Goal: Task Accomplishment & Management: Manage account settings

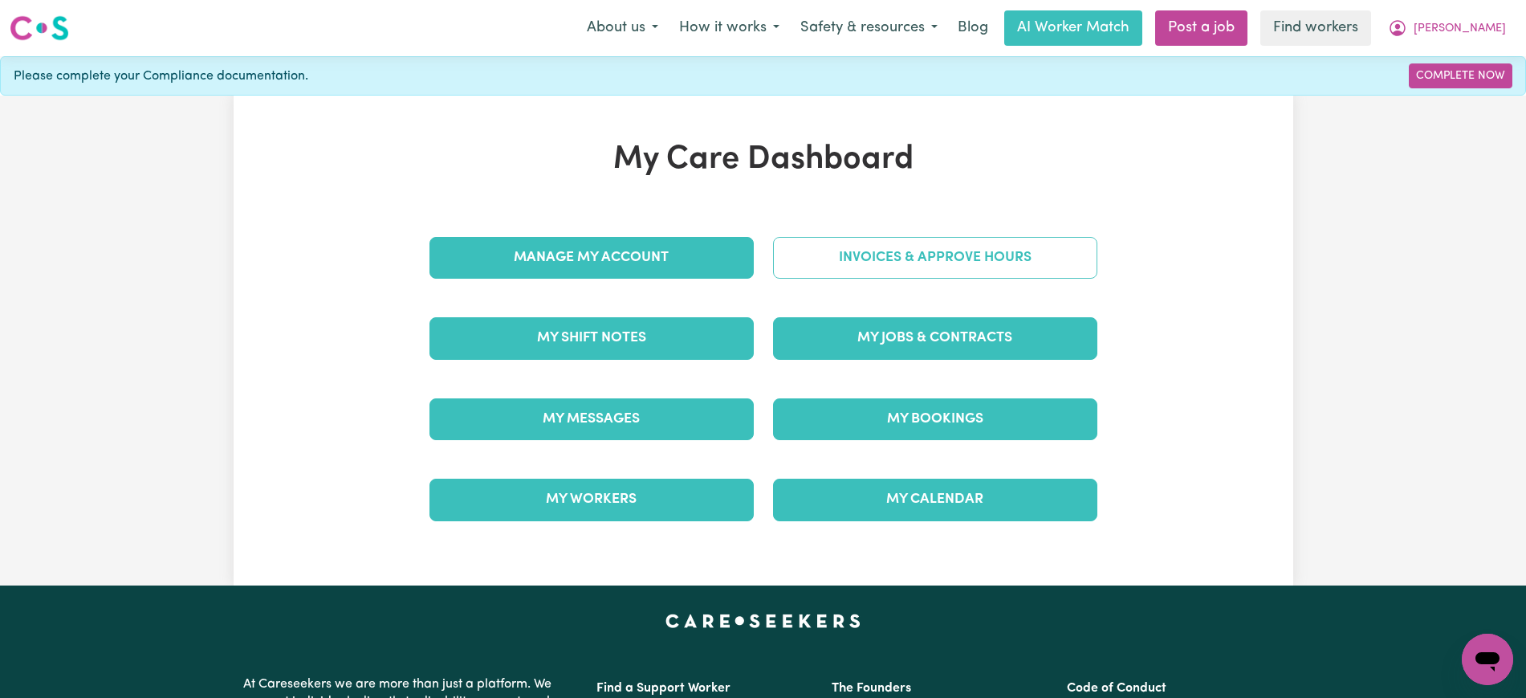
click at [797, 267] on link "Invoices & Approve Hours" at bounding box center [935, 258] width 324 height 42
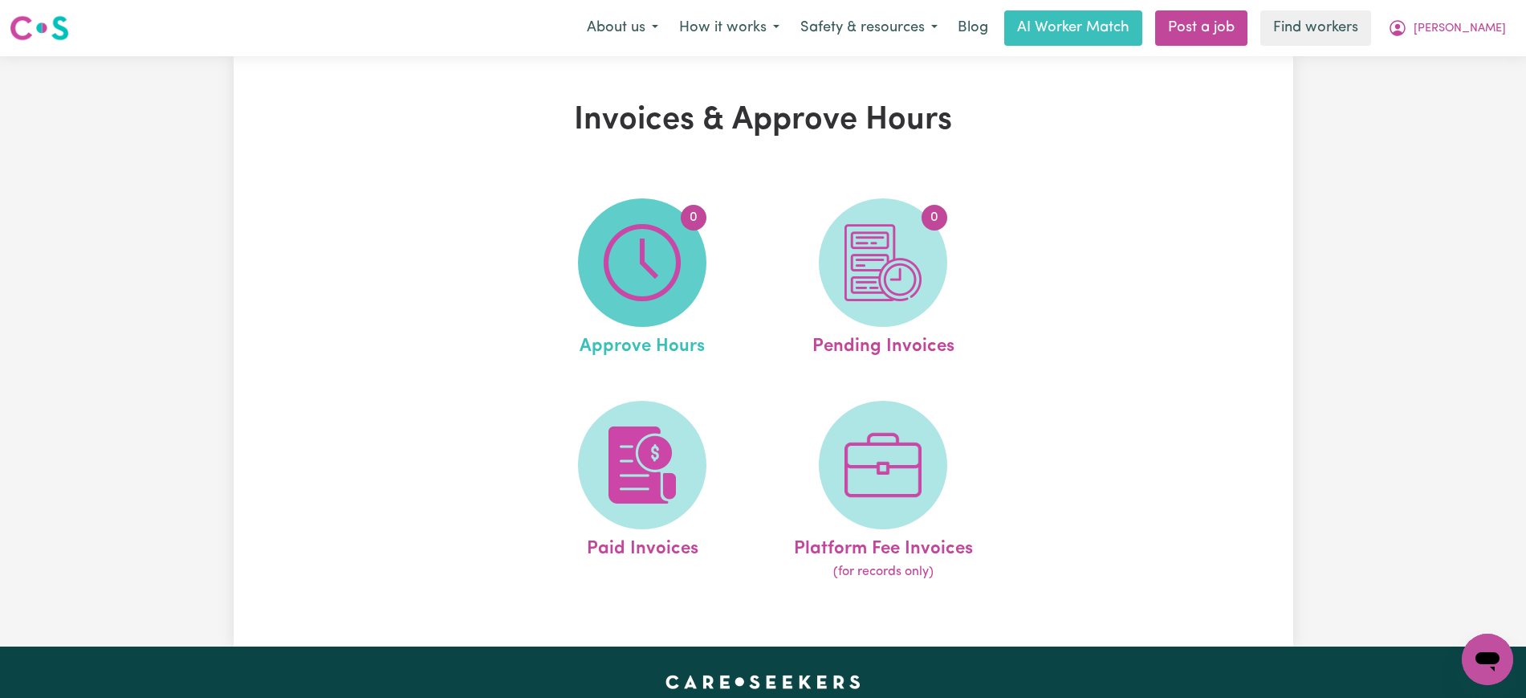
click at [678, 268] on img at bounding box center [642, 262] width 77 height 77
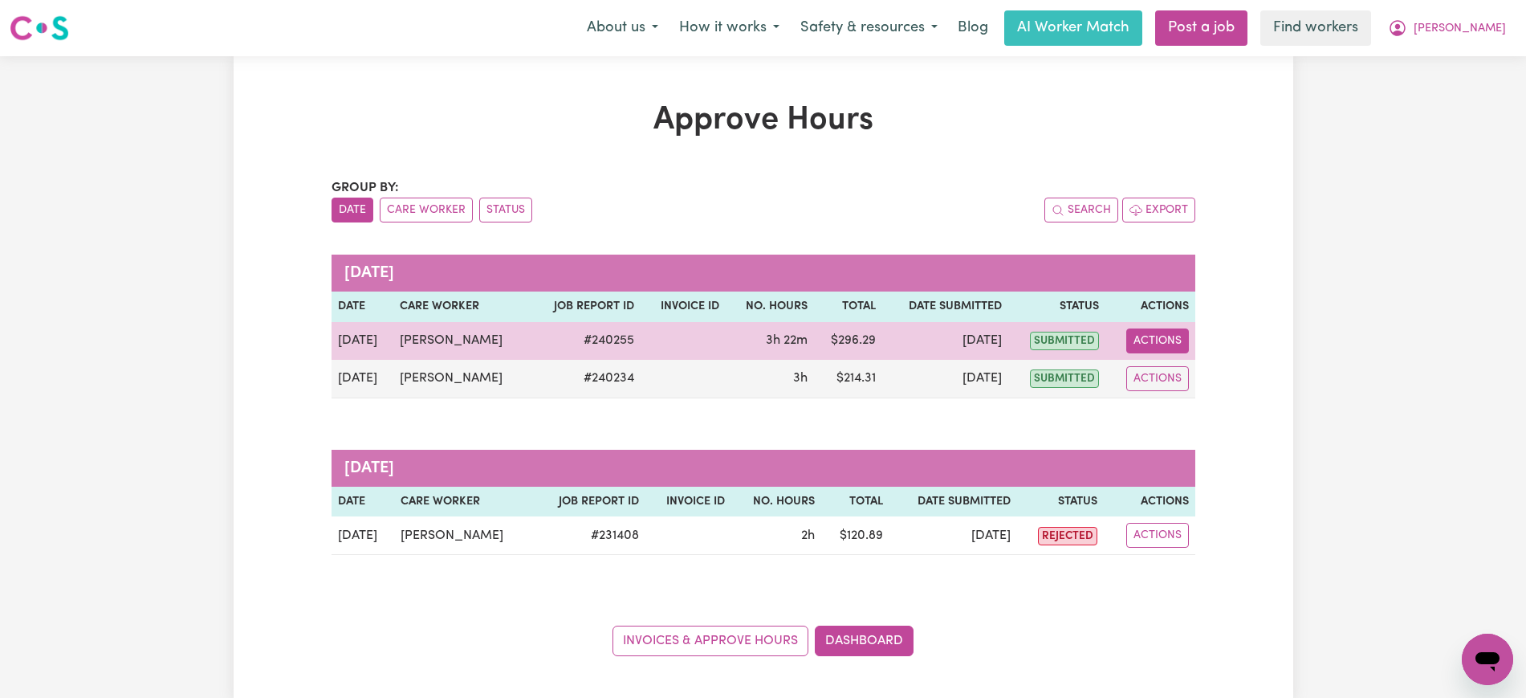
click at [1143, 343] on button "Actions" at bounding box center [1157, 340] width 63 height 25
click at [1169, 371] on link "View Job Report" at bounding box center [1197, 378] width 137 height 32
select select "pm"
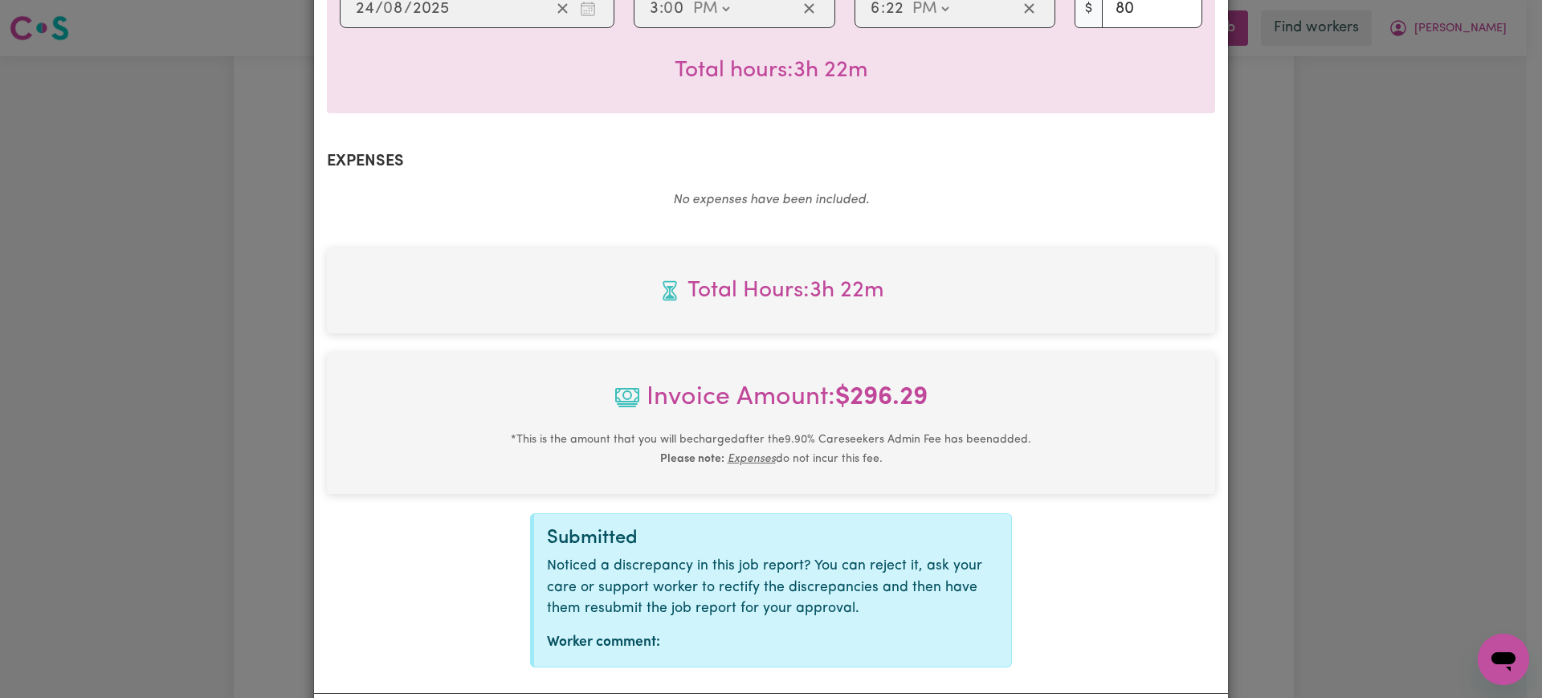
scroll to position [562, 0]
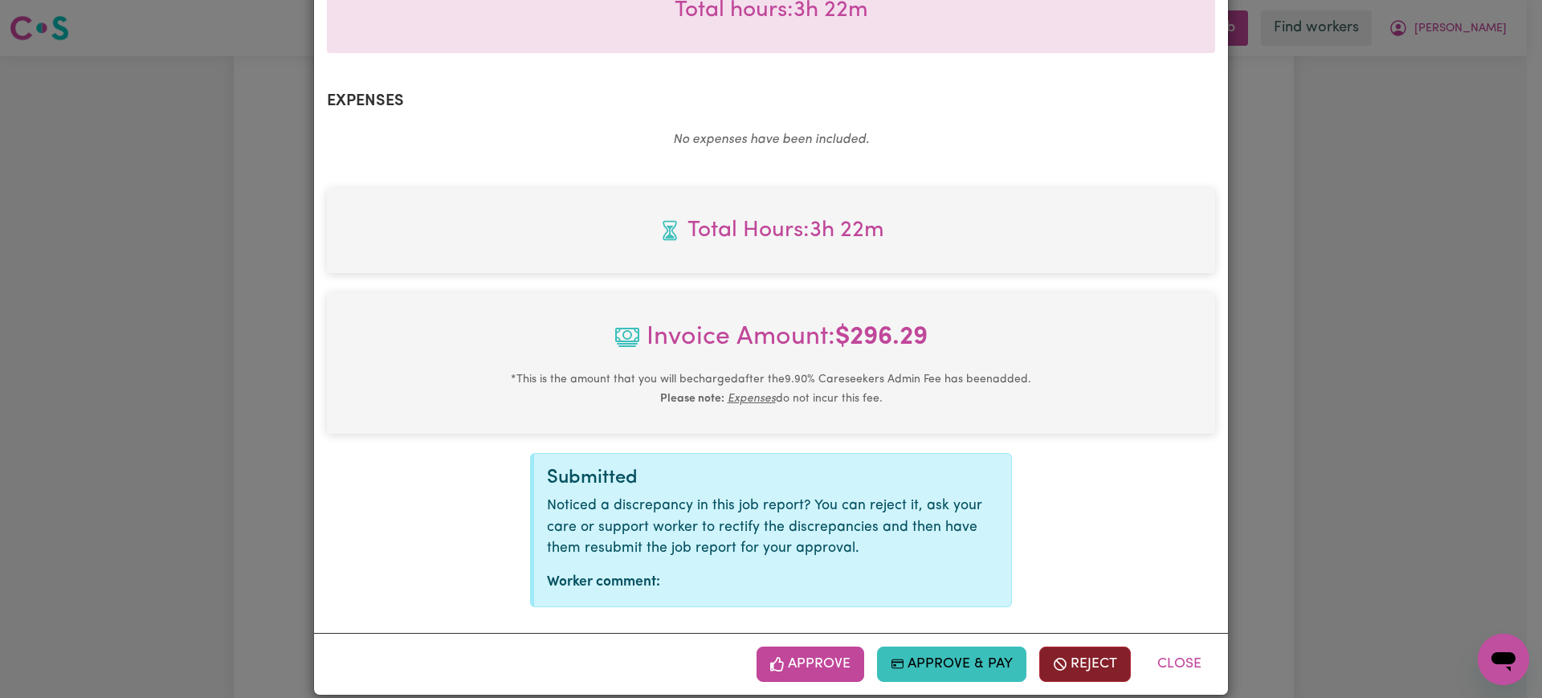
click at [1053, 657] on icon "button" at bounding box center [1060, 664] width 14 height 14
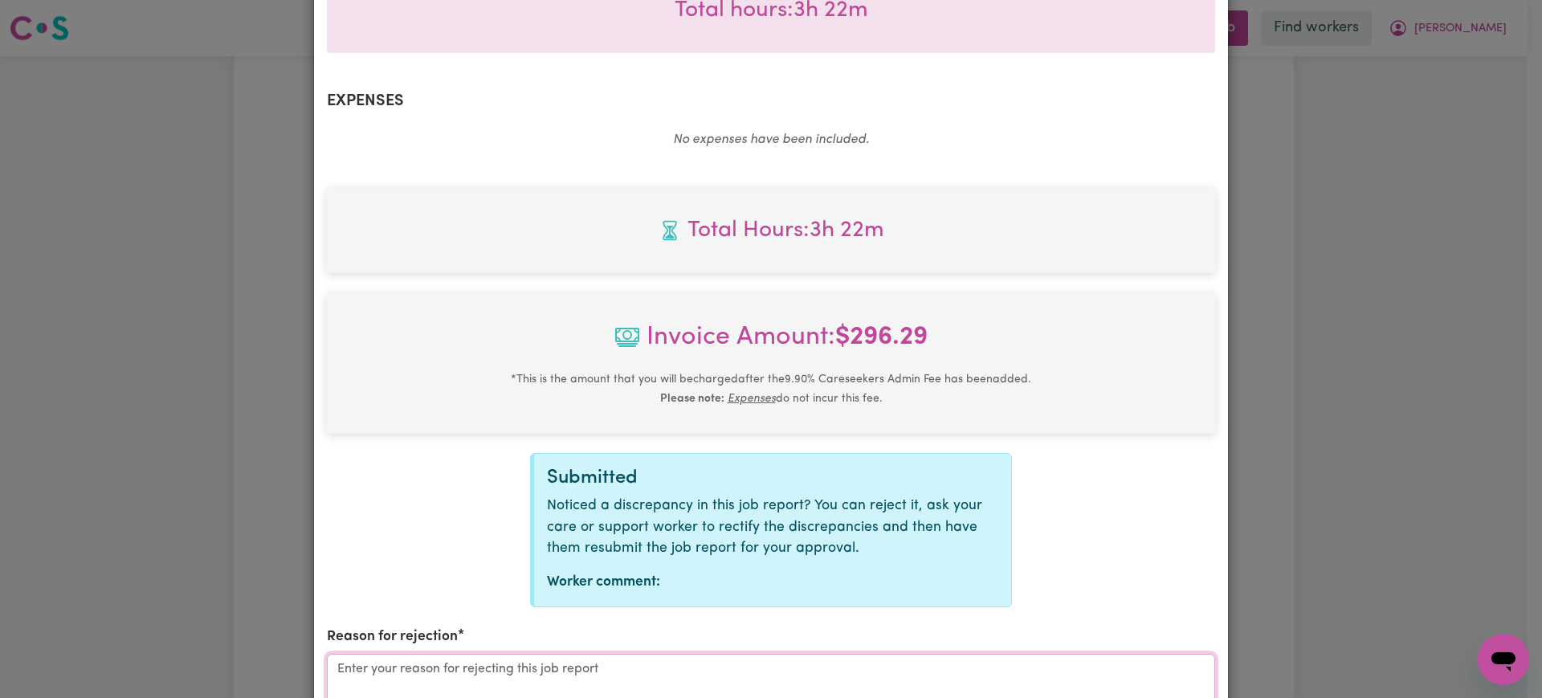
drag, startPoint x: 1052, startPoint y: 637, endPoint x: 703, endPoint y: 669, distance: 349.9
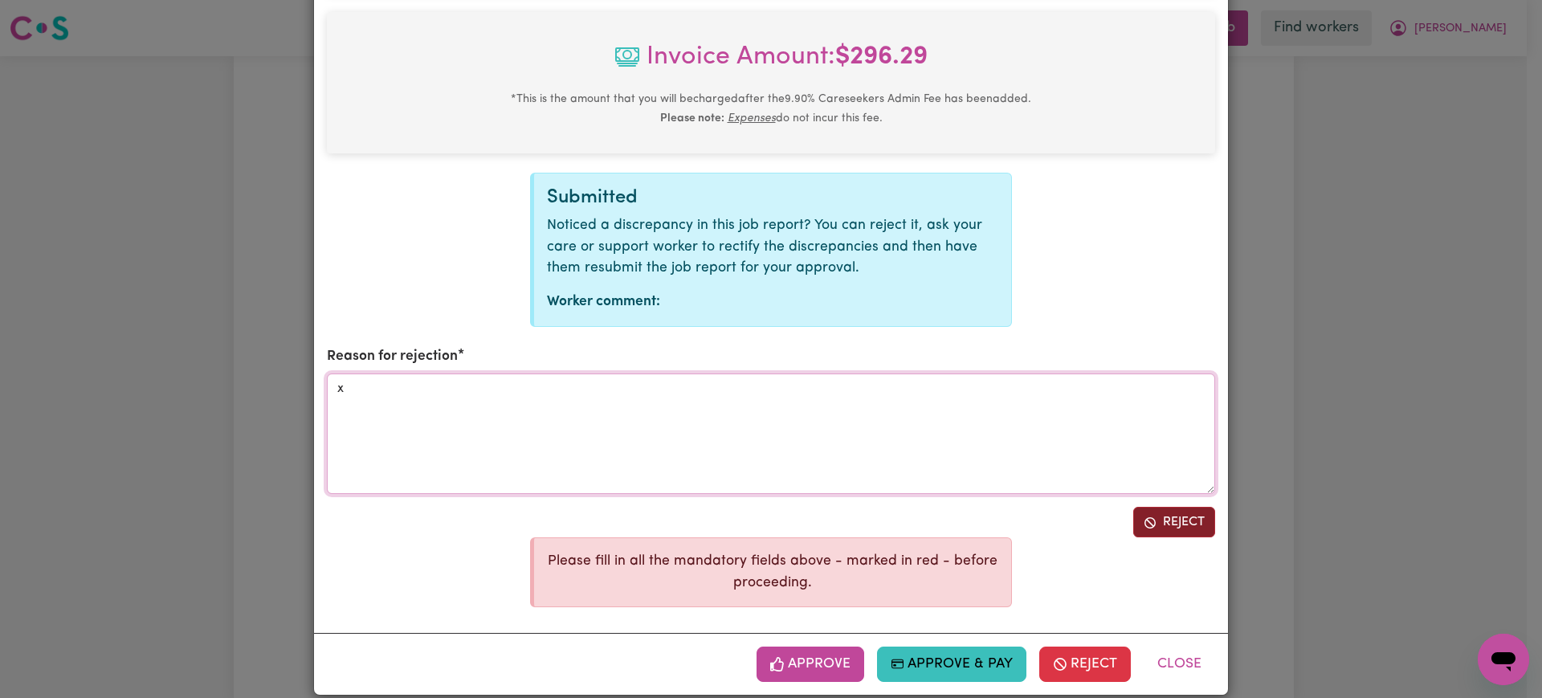
type textarea "x"
click at [1167, 507] on button "Reject" at bounding box center [1174, 522] width 82 height 31
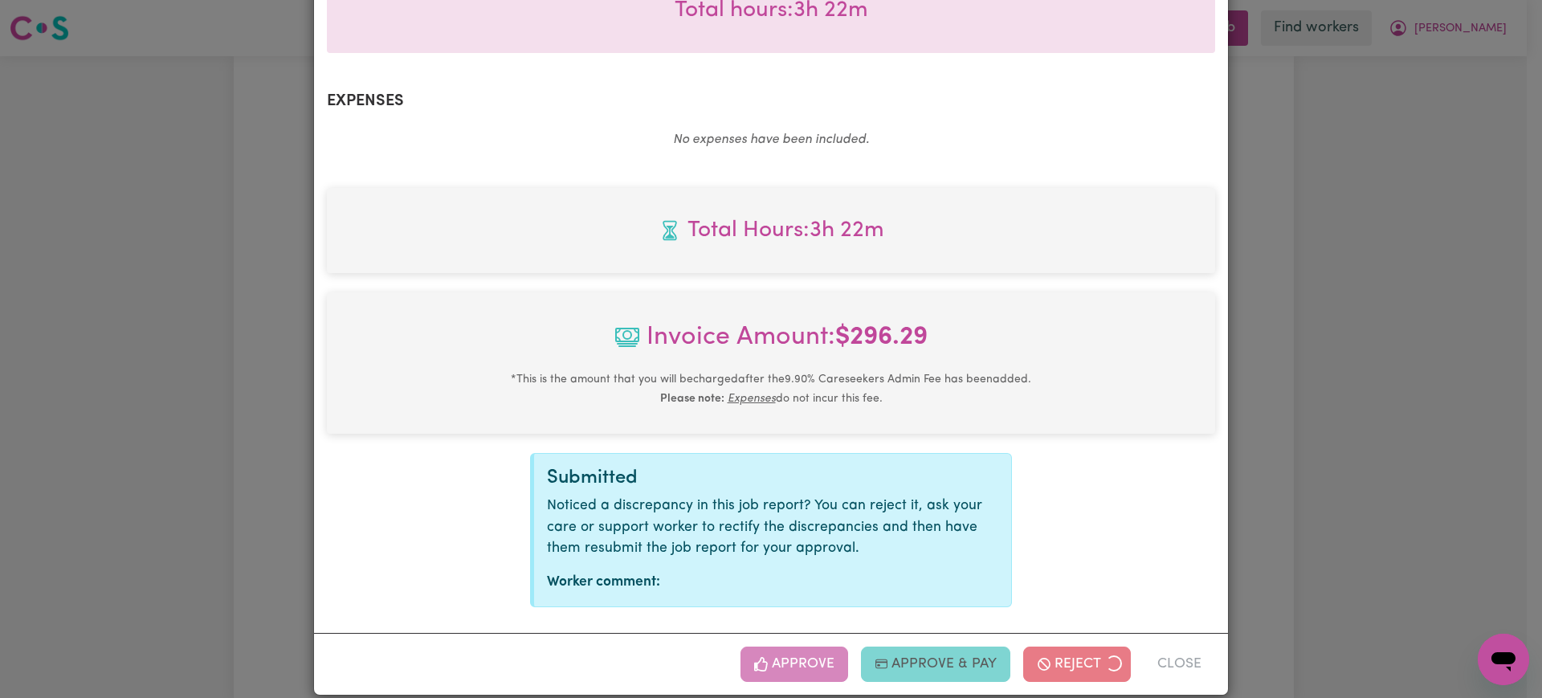
drag, startPoint x: 1375, startPoint y: 424, endPoint x: 1482, endPoint y: 18, distance: 420.3
click at [1376, 422] on div "Job Report # 240255 - [PERSON_NAME] Summary Job report # 240255 Client name: [P…" at bounding box center [771, 349] width 1542 height 698
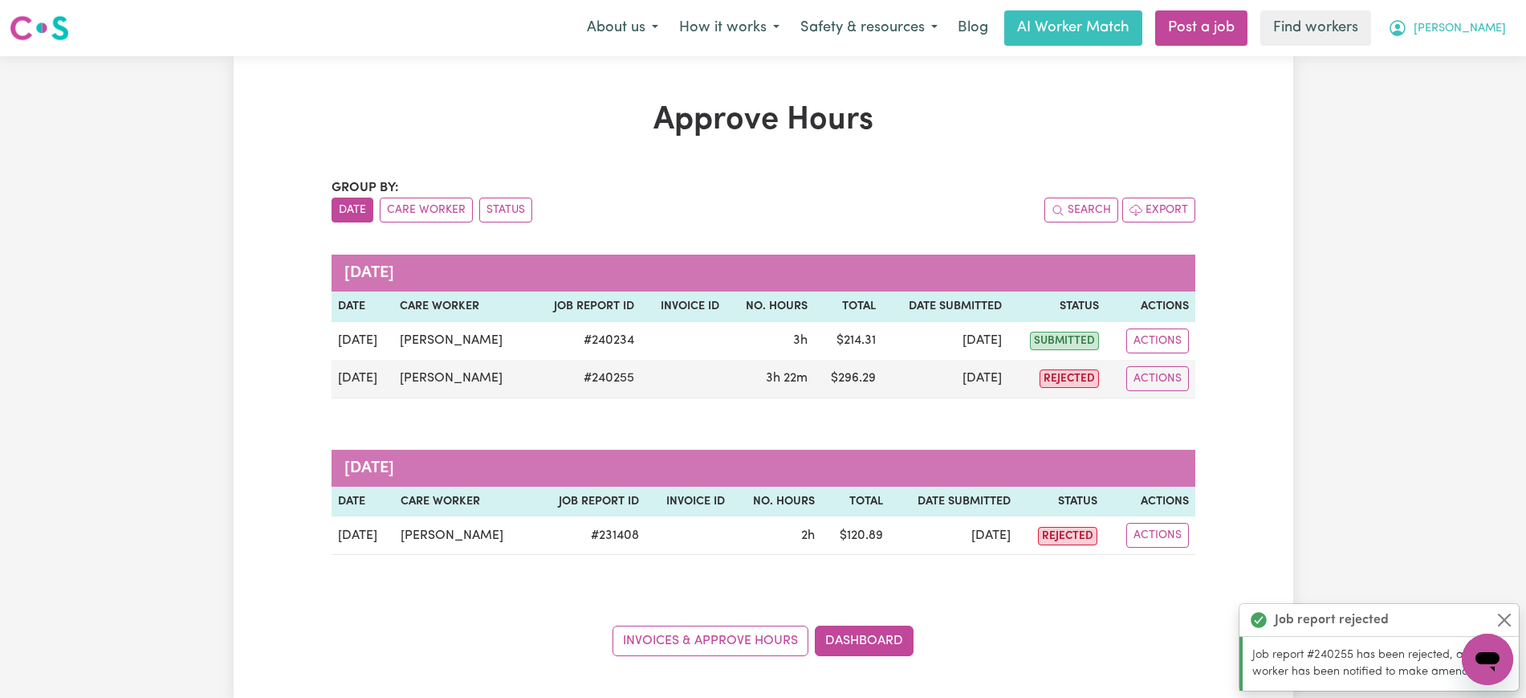
click at [1483, 24] on span "[PERSON_NAME]" at bounding box center [1460, 29] width 92 height 18
click at [1471, 84] on link "Logout" at bounding box center [1452, 92] width 127 height 31
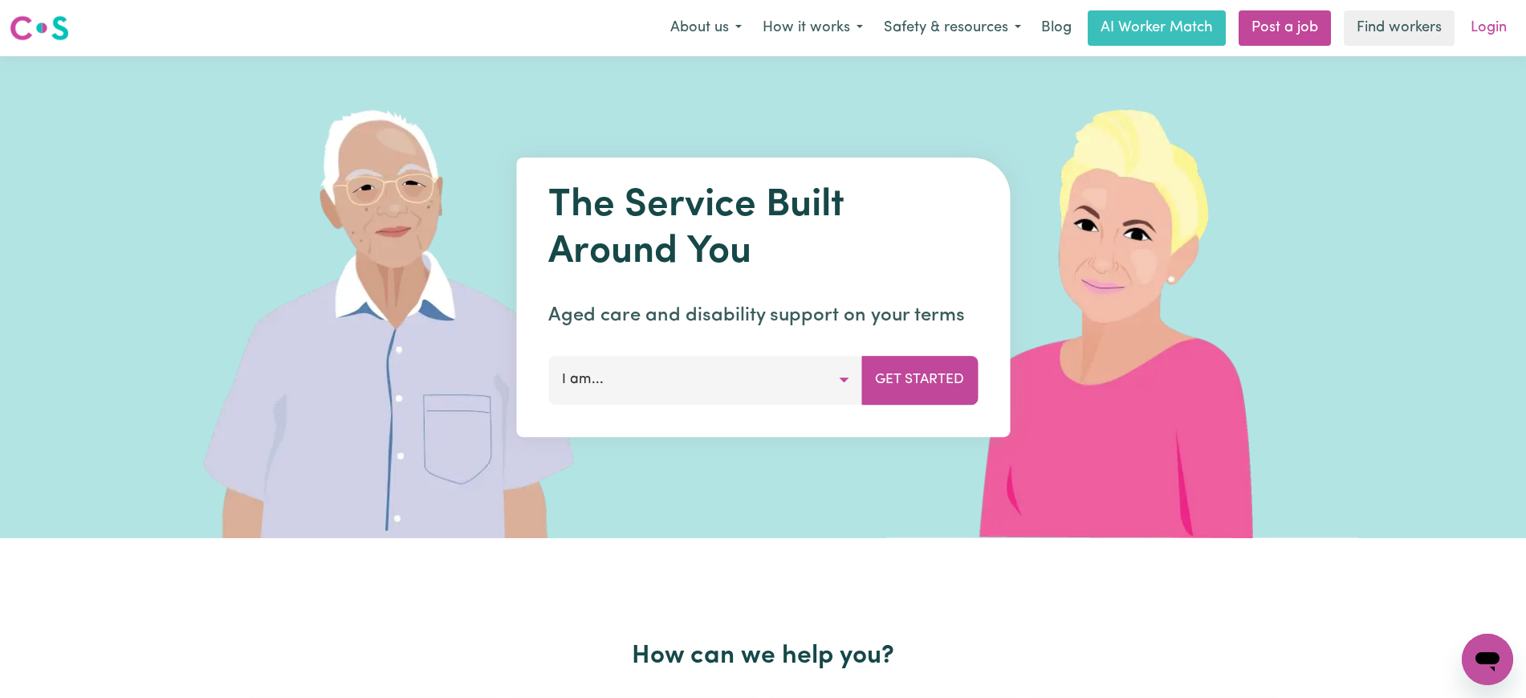
click at [1505, 29] on link "Login" at bounding box center [1488, 27] width 55 height 35
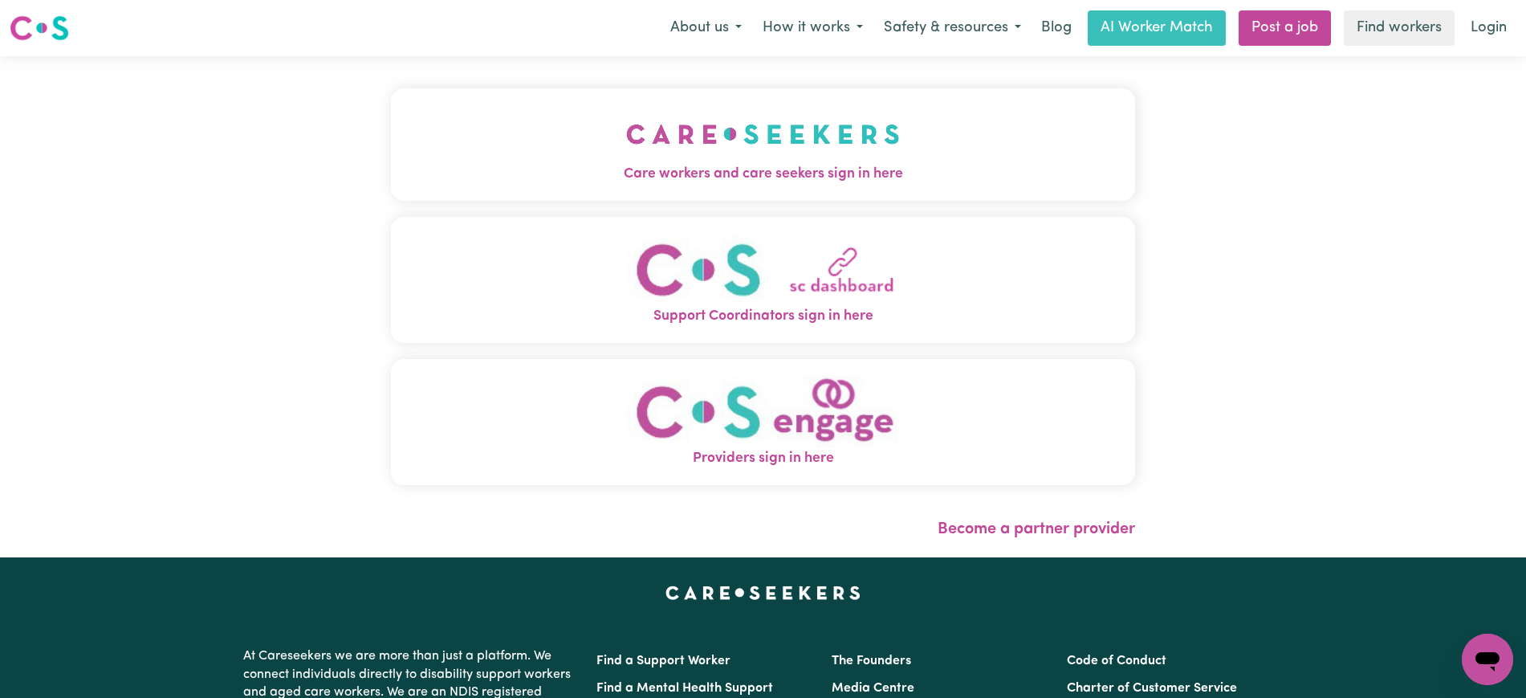
click at [677, 171] on span "Care workers and care seekers sign in here" at bounding box center [763, 174] width 744 height 21
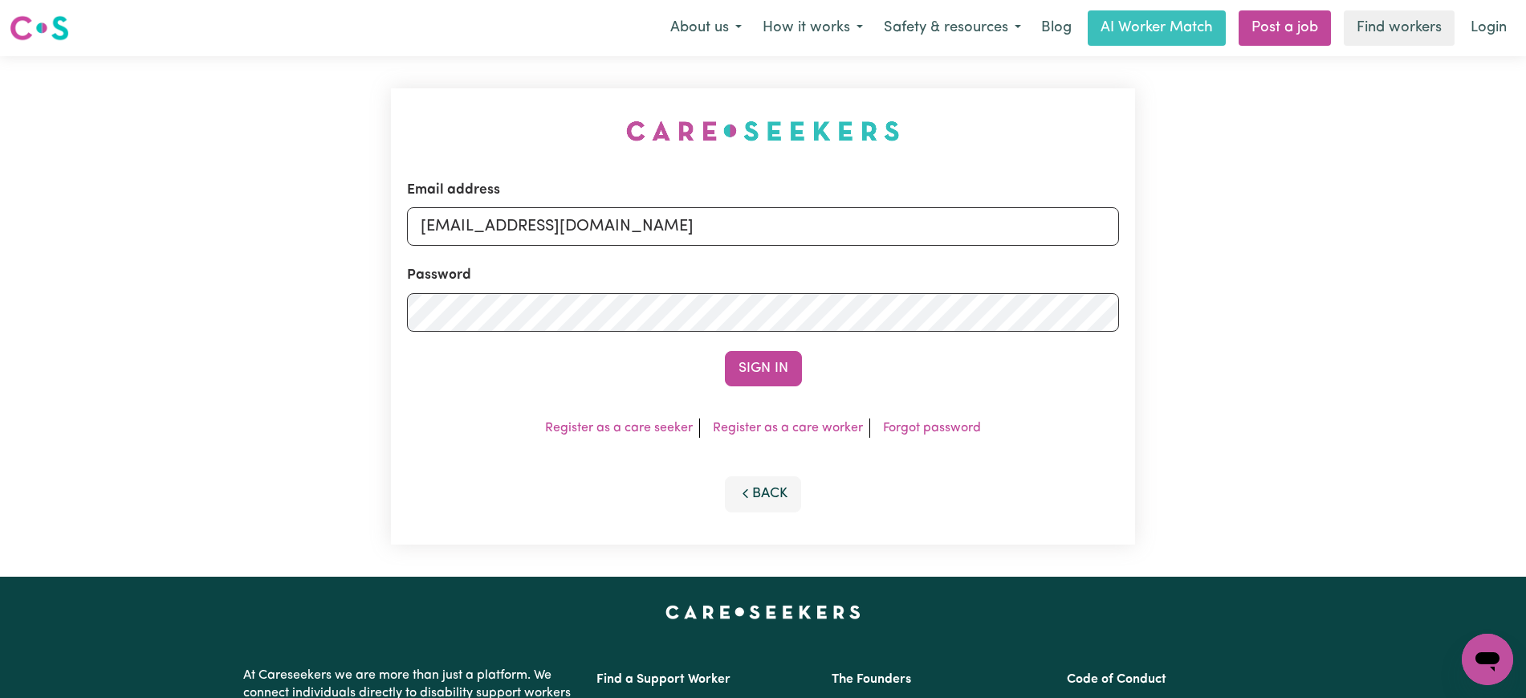
click at [512, 107] on div "Email address [EMAIL_ADDRESS][DOMAIN_NAME] Password Sign In Register as a care …" at bounding box center [763, 316] width 764 height 520
drag, startPoint x: 498, startPoint y: 229, endPoint x: 514, endPoint y: 45, distance: 184.6
click at [1171, 247] on div "Email address [EMAIL_ADDRESS][DOMAIN_NAME] Password Sign In Register as a care …" at bounding box center [763, 316] width 1526 height 520
drag, startPoint x: 540, startPoint y: 164, endPoint x: 541, endPoint y: 177, distance: 12.9
click at [540, 164] on div "Email address [EMAIL_ADDRESS][DOMAIN_NAME] Password Sign In Register as a care …" at bounding box center [763, 316] width 744 height 456
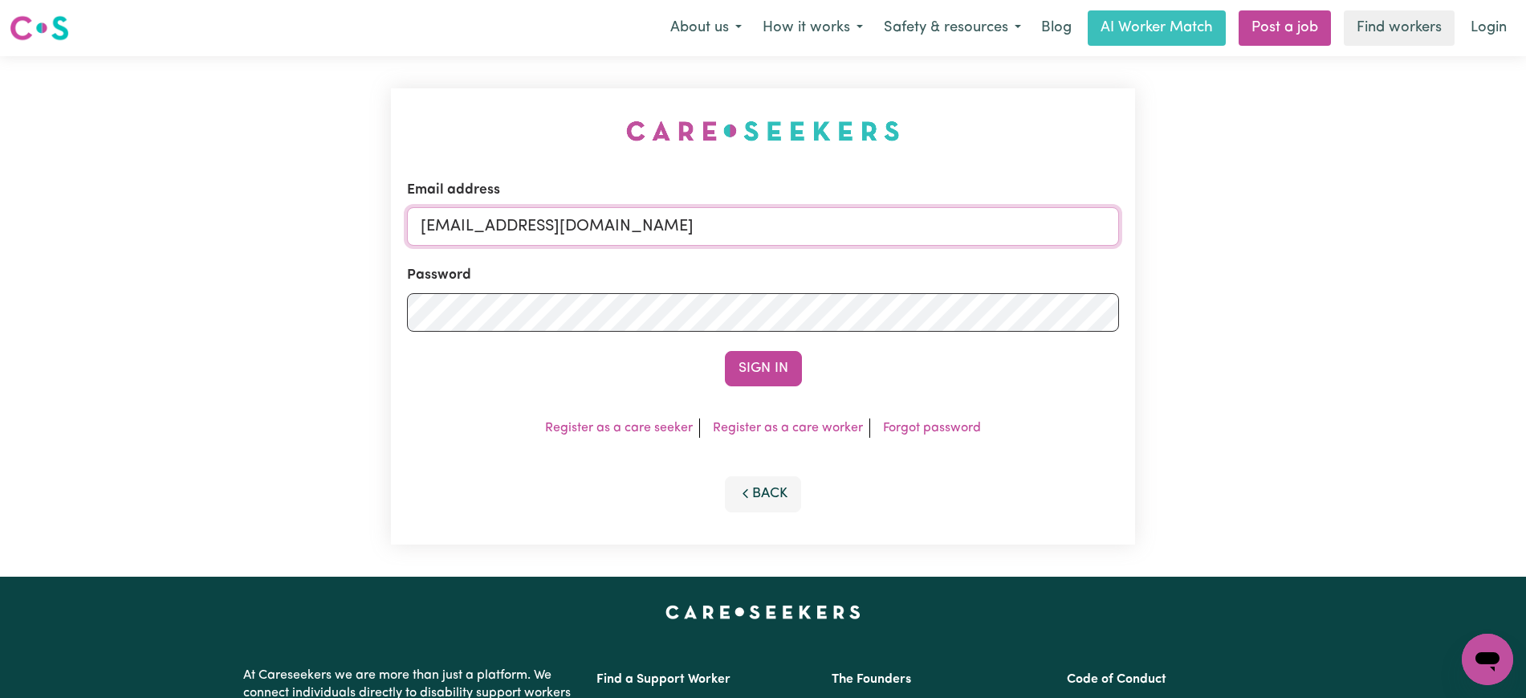
drag, startPoint x: 504, startPoint y: 227, endPoint x: 1208, endPoint y: 263, distance: 705.0
click at [1208, 263] on div "Email address [EMAIL_ADDRESS][DOMAIN_NAME] Password Sign In Register as a care …" at bounding box center [763, 316] width 1526 height 520
type input "SUPERUSER~[EMAIL_ADDRESS][DOMAIN_NAME]"
click at [725, 351] on button "Sign In" at bounding box center [763, 368] width 77 height 35
